Goal: Information Seeking & Learning: Learn about a topic

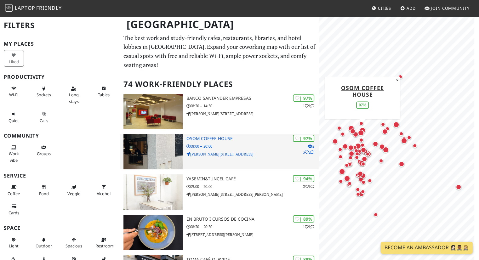
click at [204, 134] on div "| 97% 2 3 2 Osom Coffee House 08:00 – 20:00 C. del Castillo, 22" at bounding box center [252, 151] width 133 height 35
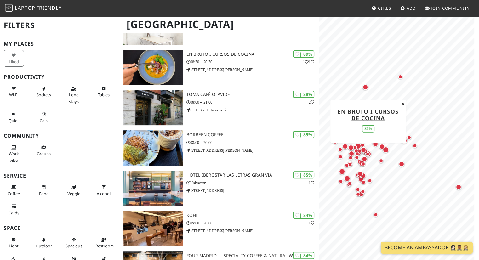
scroll to position [166, 0]
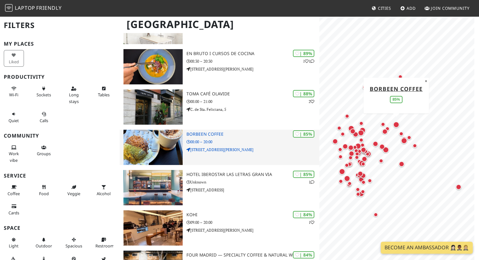
click at [212, 132] on h3 "Borbeen Coffee" at bounding box center [252, 134] width 133 height 5
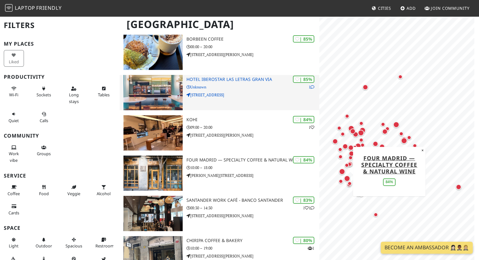
scroll to position [261, 0]
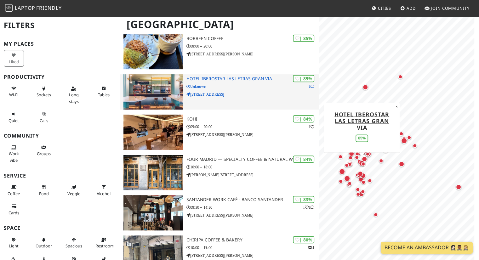
click at [213, 76] on h3 "Hotel Iberostar Las Letras Gran Via" at bounding box center [252, 78] width 133 height 5
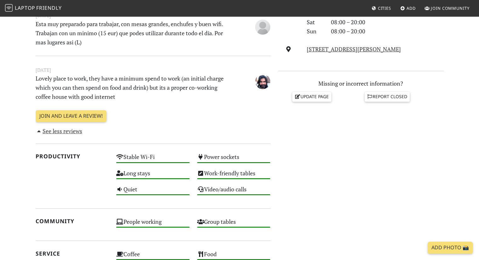
scroll to position [228, 0]
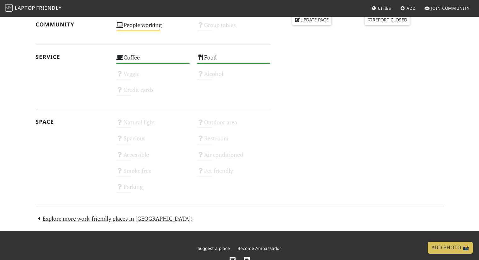
scroll to position [315, 0]
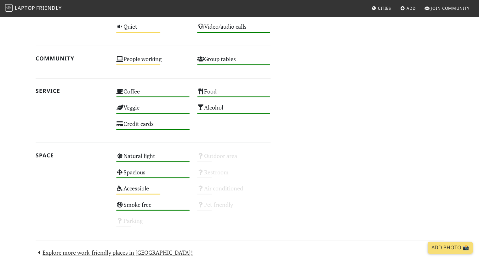
scroll to position [321, 0]
